Goal: Transaction & Acquisition: Subscribe to service/newsletter

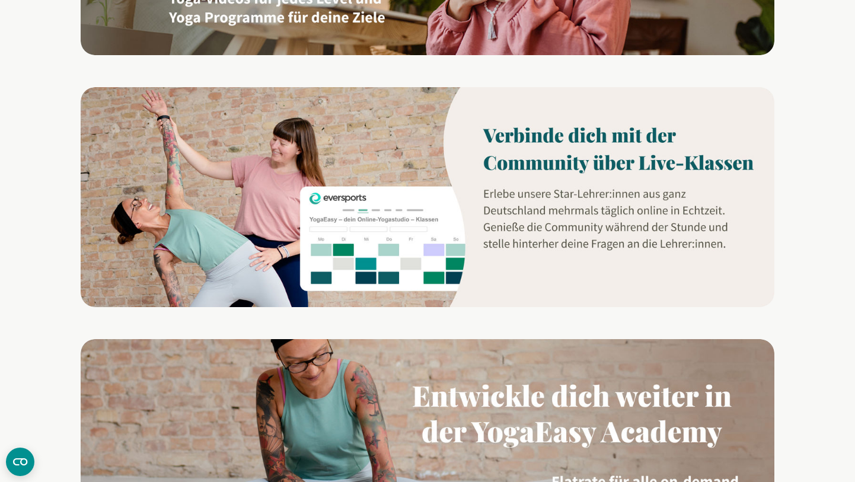
scroll to position [882, 0]
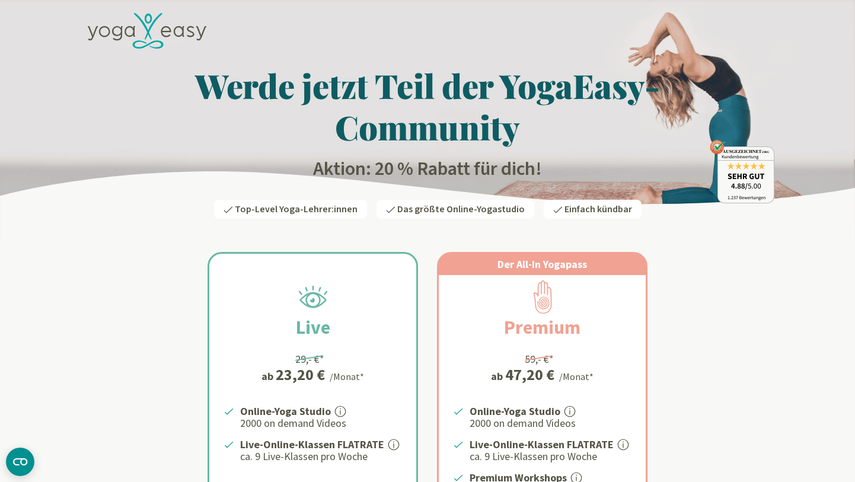
click at [129, 25] on icon at bounding box center [147, 31] width 119 height 36
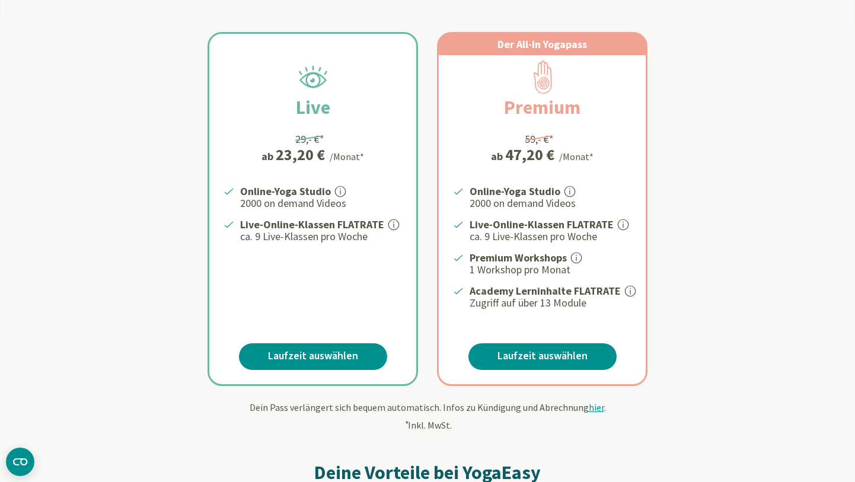
scroll to position [222, 0]
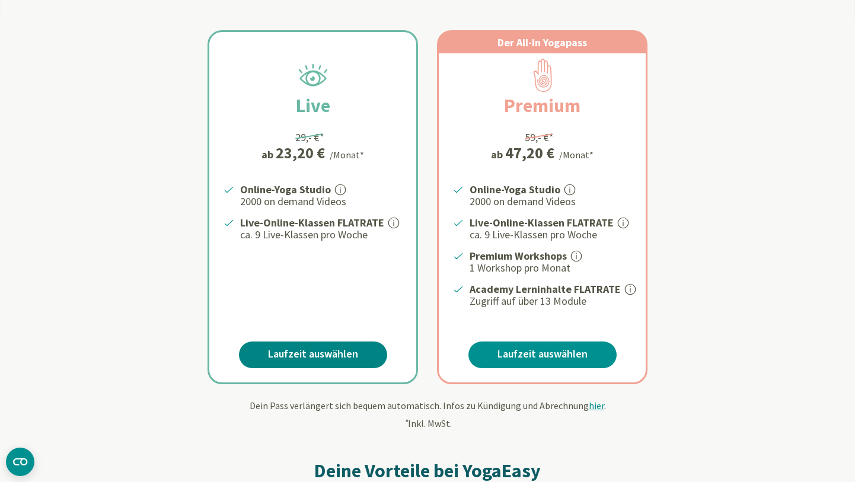
click at [283, 351] on link "Laufzeit auswählen" at bounding box center [313, 355] width 148 height 27
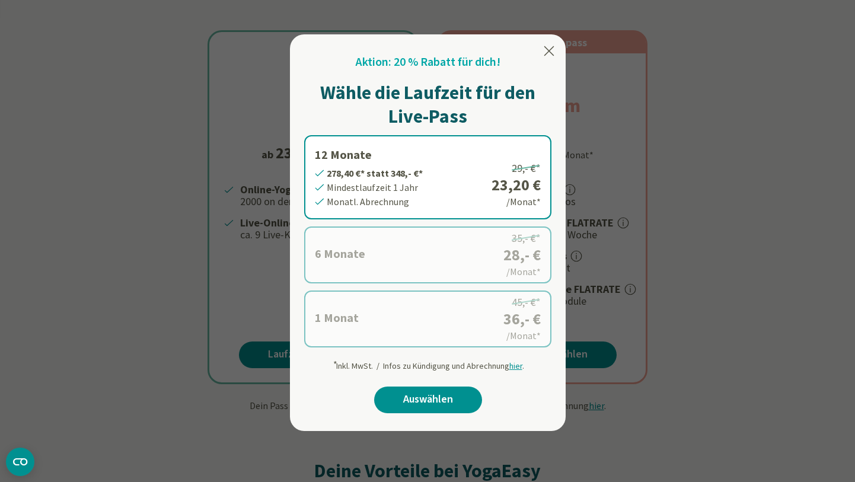
click at [547, 51] on icon at bounding box center [549, 51] width 14 height 14
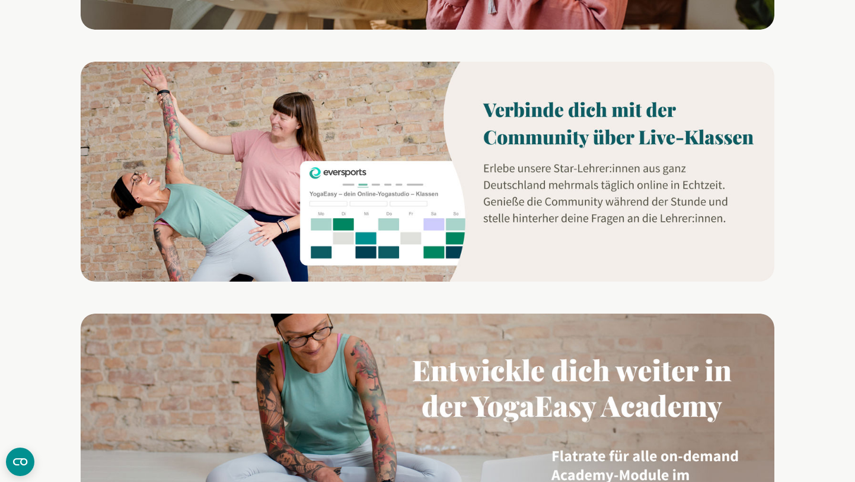
scroll to position [905, 0]
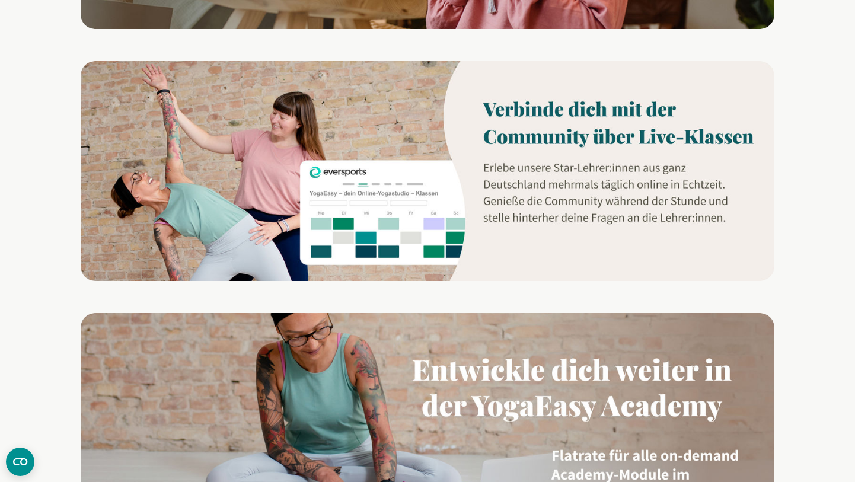
click at [502, 93] on img at bounding box center [428, 170] width 694 height 219
click at [362, 214] on img at bounding box center [428, 170] width 694 height 219
click at [380, 206] on img at bounding box center [428, 170] width 694 height 219
click at [518, 145] on img at bounding box center [428, 170] width 694 height 219
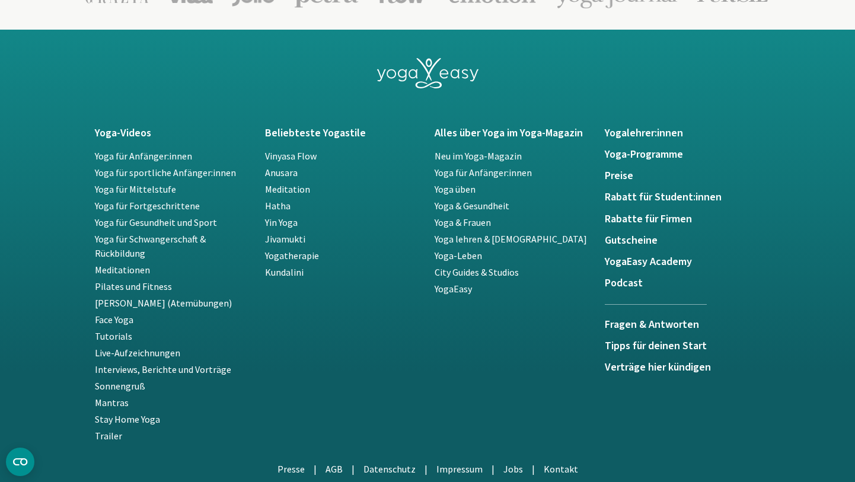
scroll to position [2465, 0]
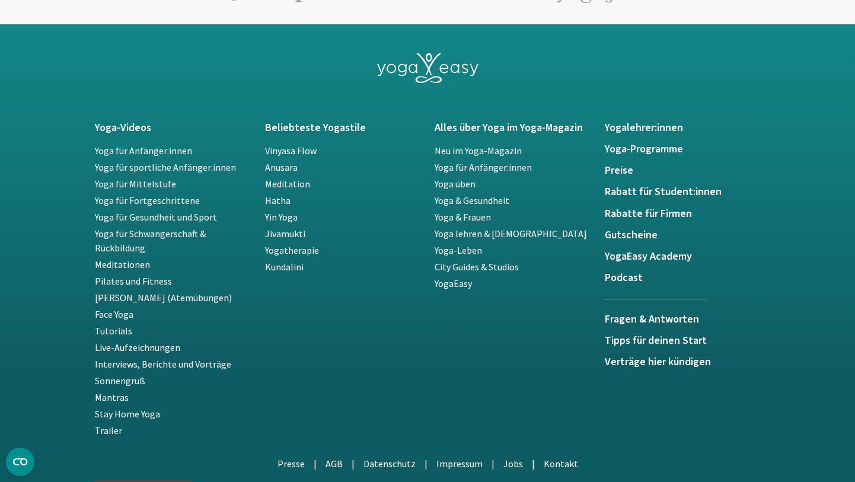
click at [452, 221] on ul "Neu im Yoga-Magazin Yoga für Anfänger:innen Yoga üben Yoga & Gesundheit Yoga & …" at bounding box center [513, 217] width 156 height 147
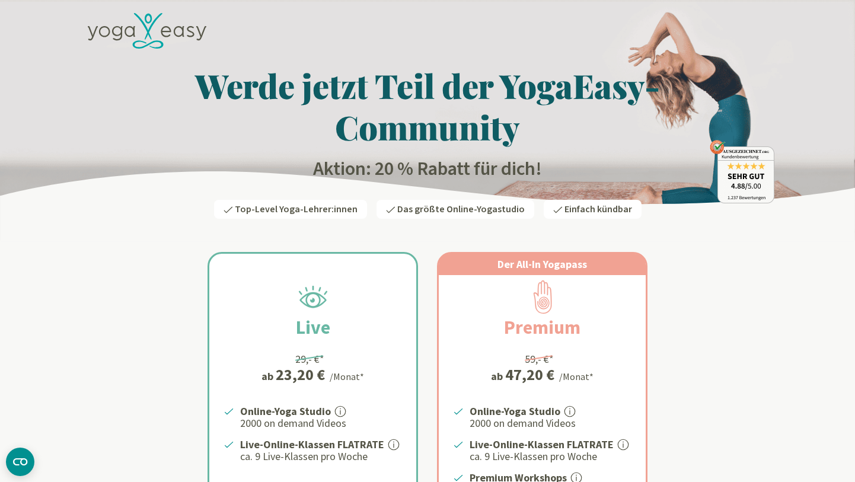
scroll to position [0, 0]
click at [415, 209] on span "Das größte Online-Yogastudio" at bounding box center [461, 209] width 128 height 13
